Goal: Task Accomplishment & Management: Manage account settings

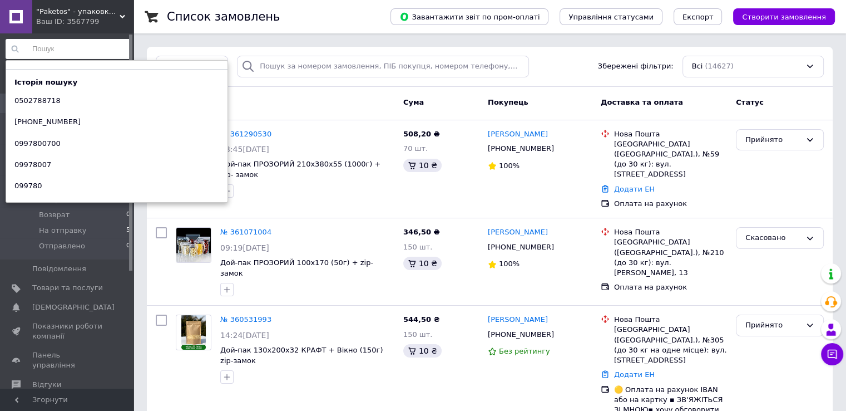
click at [71, 47] on input at bounding box center [69, 49] width 126 height 20
paste input "0677842102"
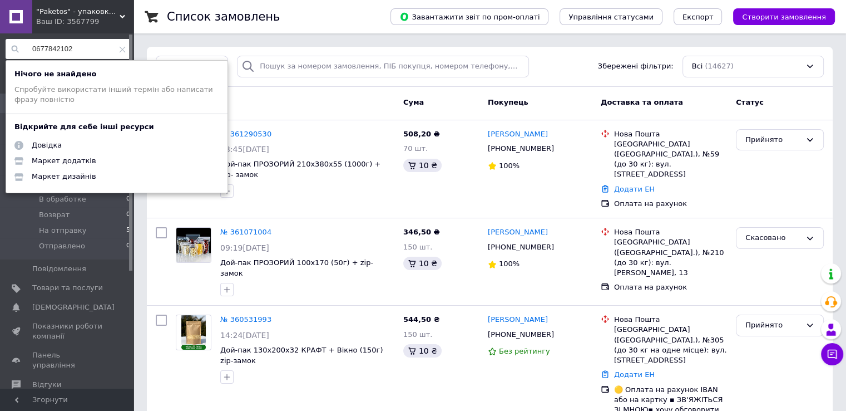
click at [31, 50] on input "0677842102" at bounding box center [69, 49] width 126 height 20
click at [85, 48] on input "0677842102" at bounding box center [69, 49] width 126 height 20
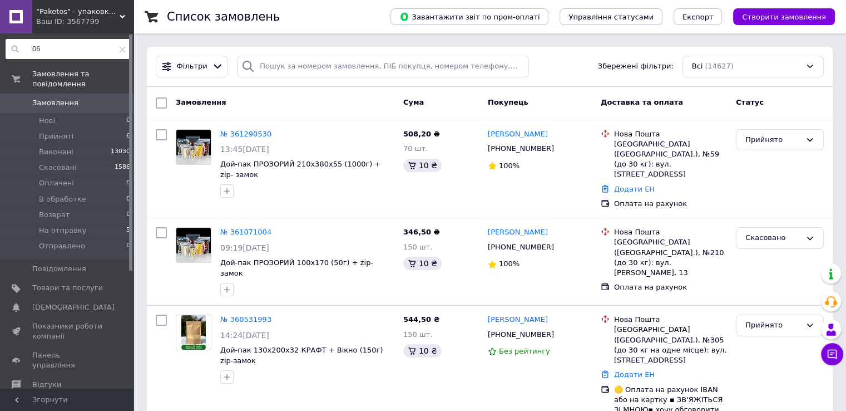
type input "0"
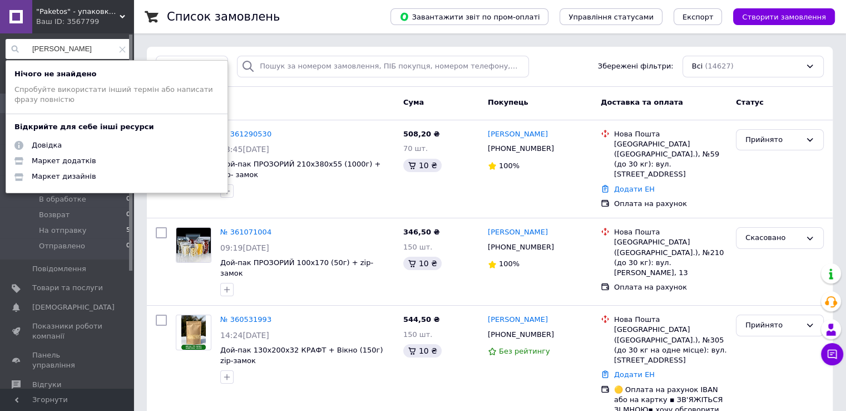
click at [111, 45] on input "[PERSON_NAME]" at bounding box center [69, 49] width 126 height 20
type input "[PERSON_NAME]"
click at [121, 52] on icon at bounding box center [122, 49] width 7 height 7
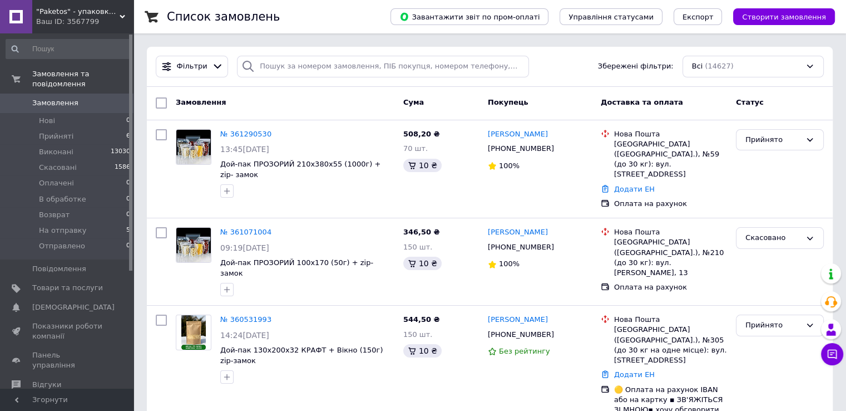
click at [107, 98] on span "0" at bounding box center [118, 103] width 31 height 10
click at [54, 98] on span "Замовлення" at bounding box center [55, 103] width 46 height 10
